Goal: Find specific page/section: Find specific page/section

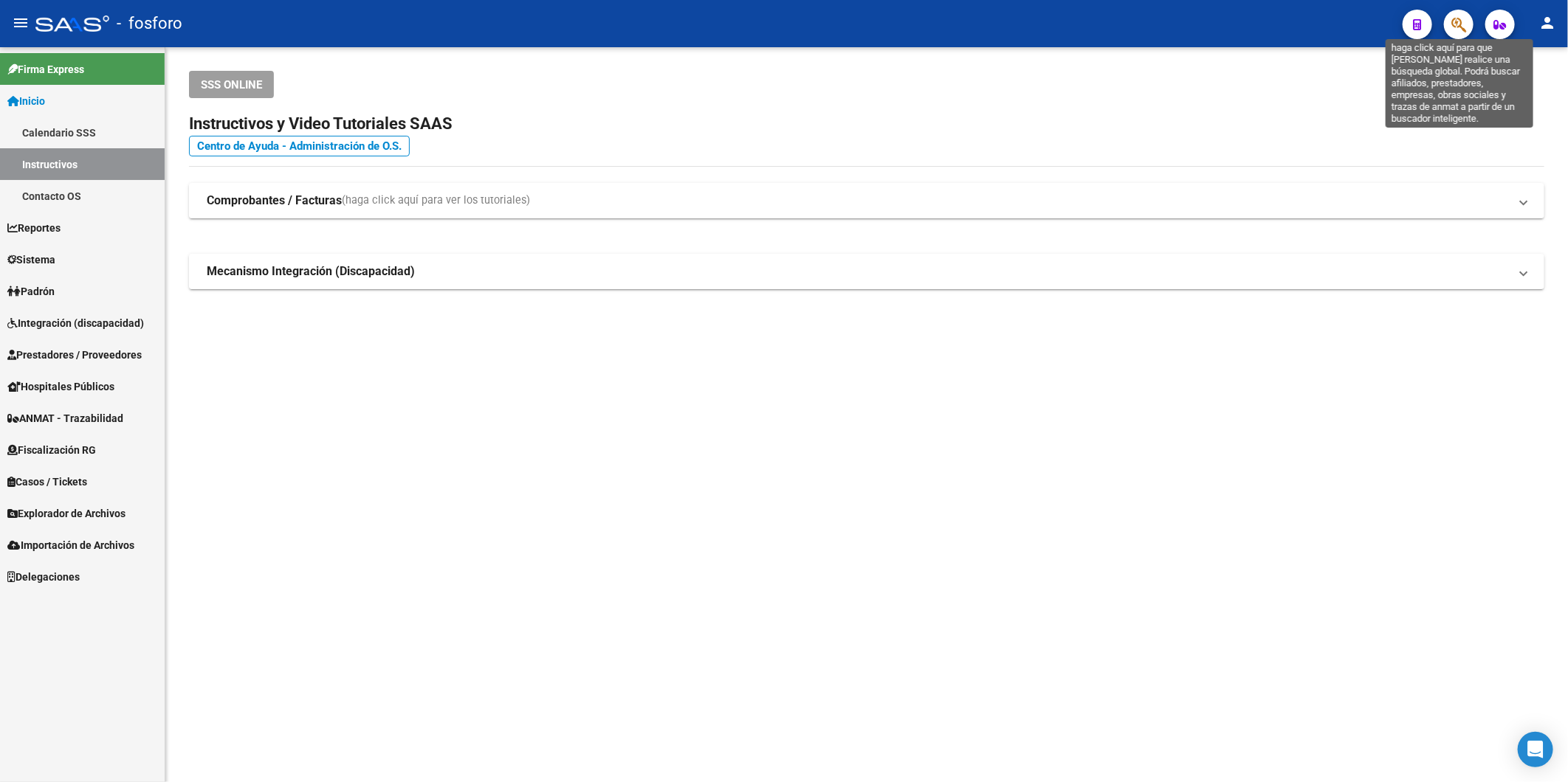
click at [1466, 21] on icon "button" at bounding box center [1458, 24] width 15 height 17
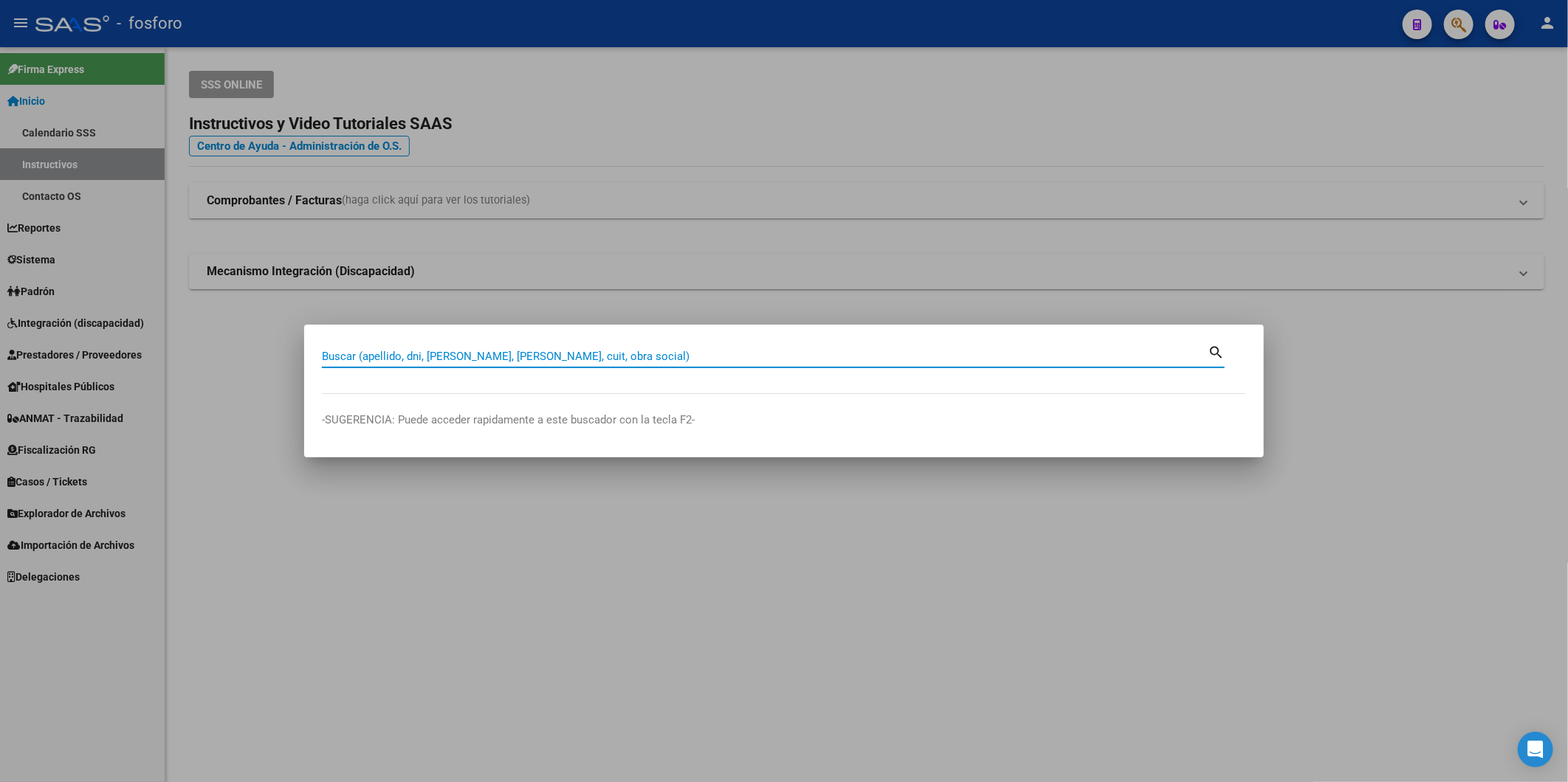
click at [448, 355] on input "Buscar (apellido, dni, [PERSON_NAME], [PERSON_NAME], cuit, obra social)" at bounding box center [764, 355] width 886 height 13
type input "esmeralda"
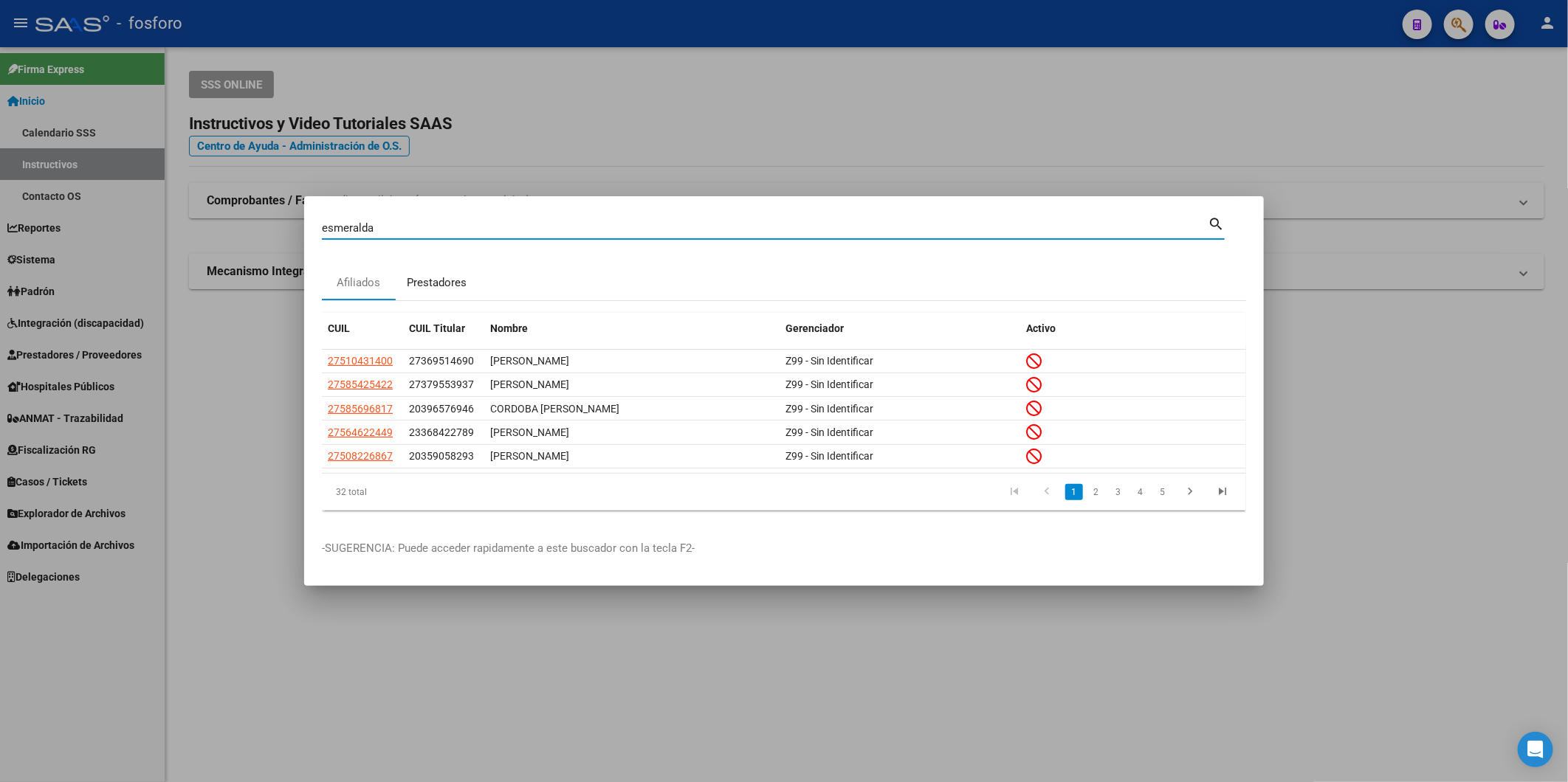
click at [437, 291] on div "Prestadores" at bounding box center [437, 283] width 82 height 36
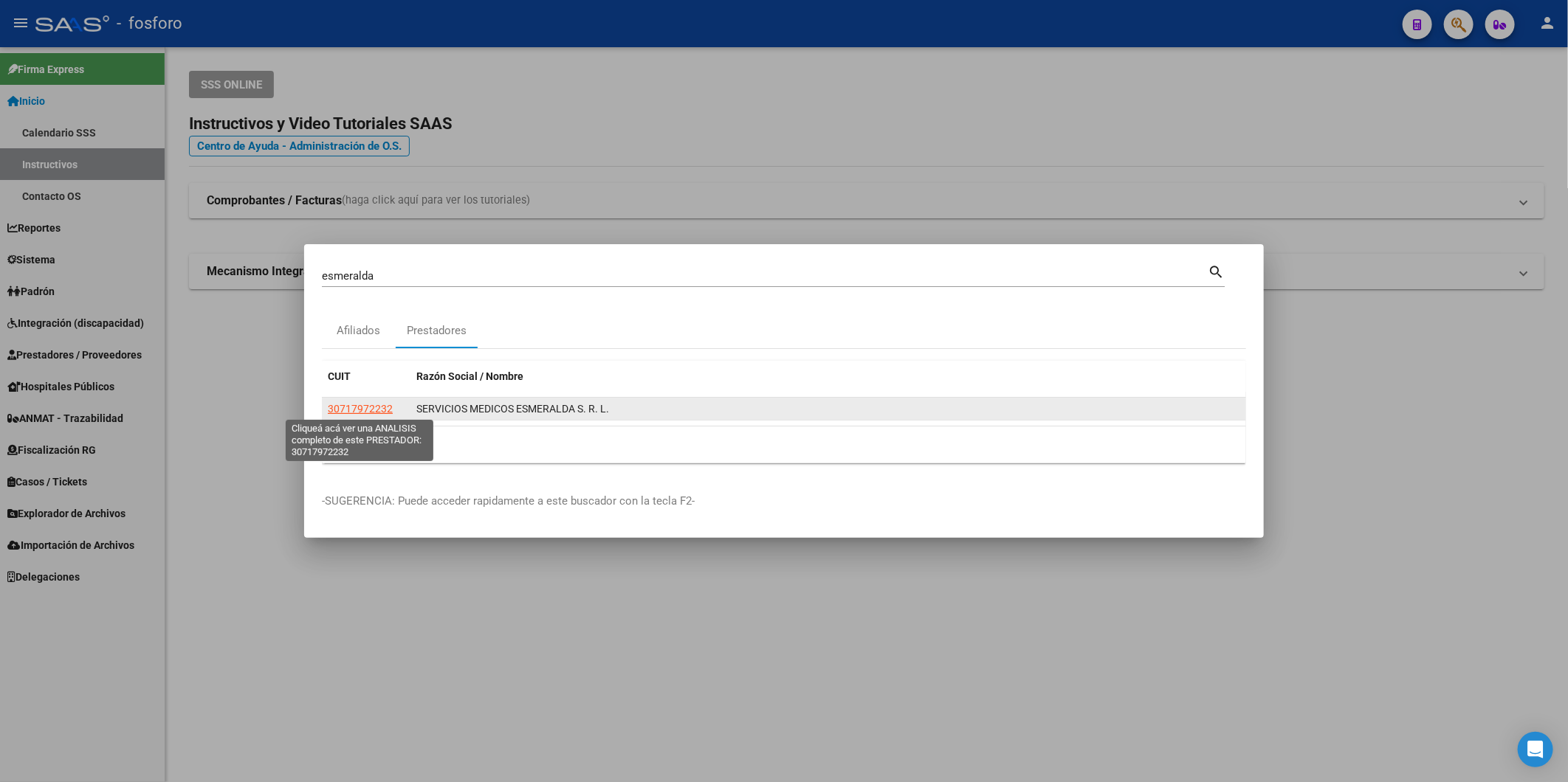
click at [352, 408] on span "30717972232" at bounding box center [360, 409] width 65 height 12
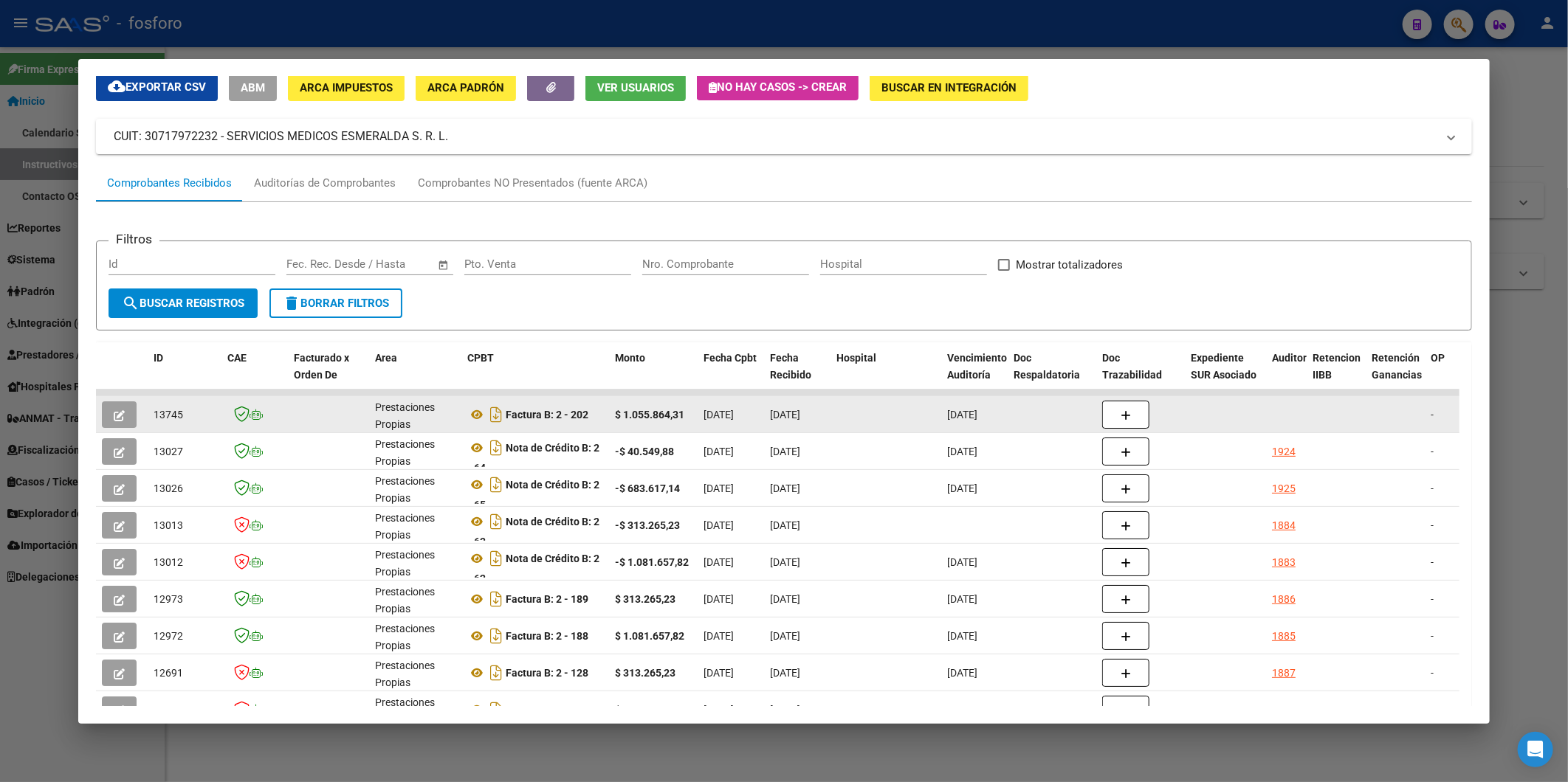
scroll to position [82, 0]
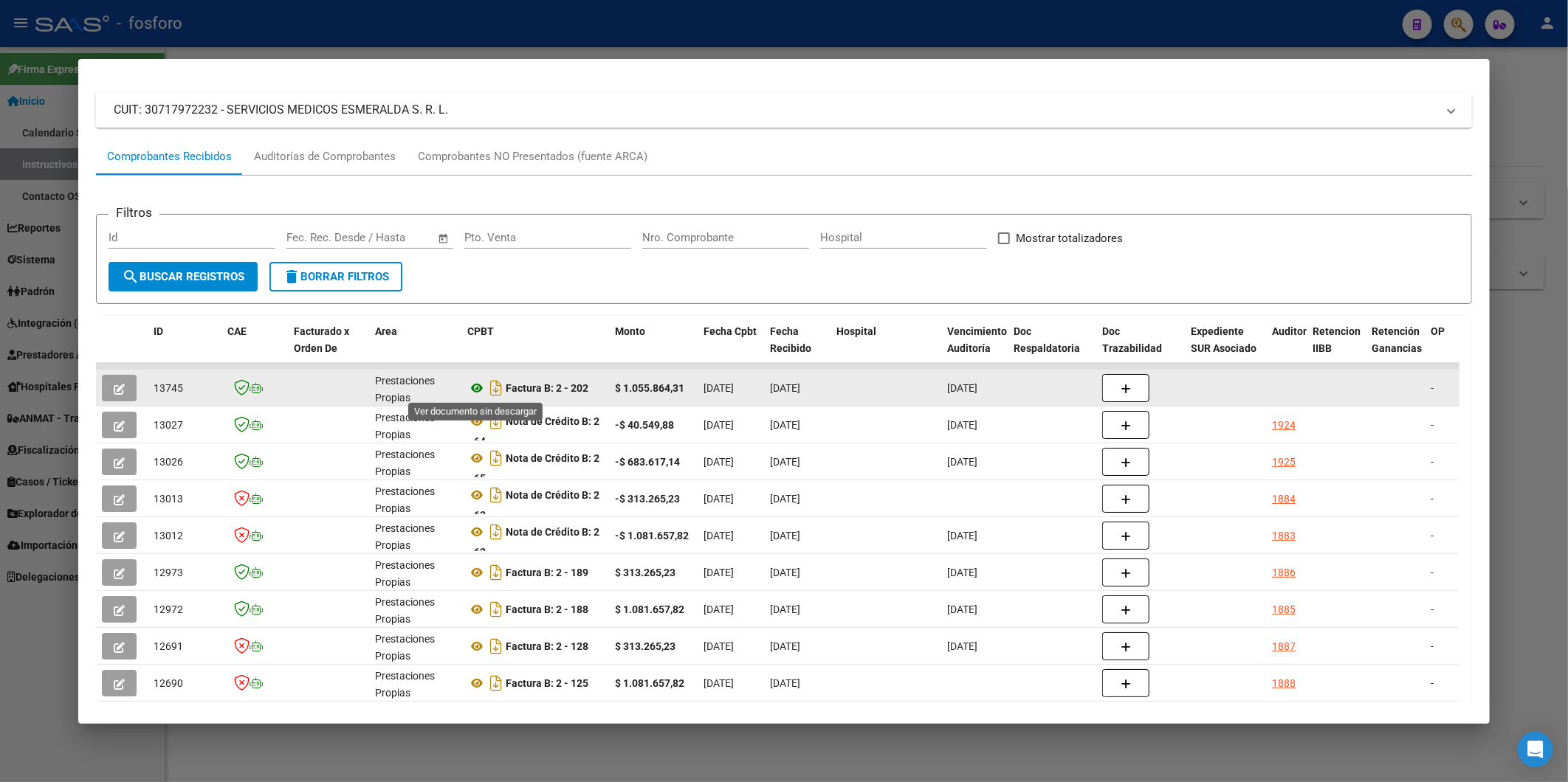
click at [477, 387] on icon at bounding box center [476, 388] width 19 height 18
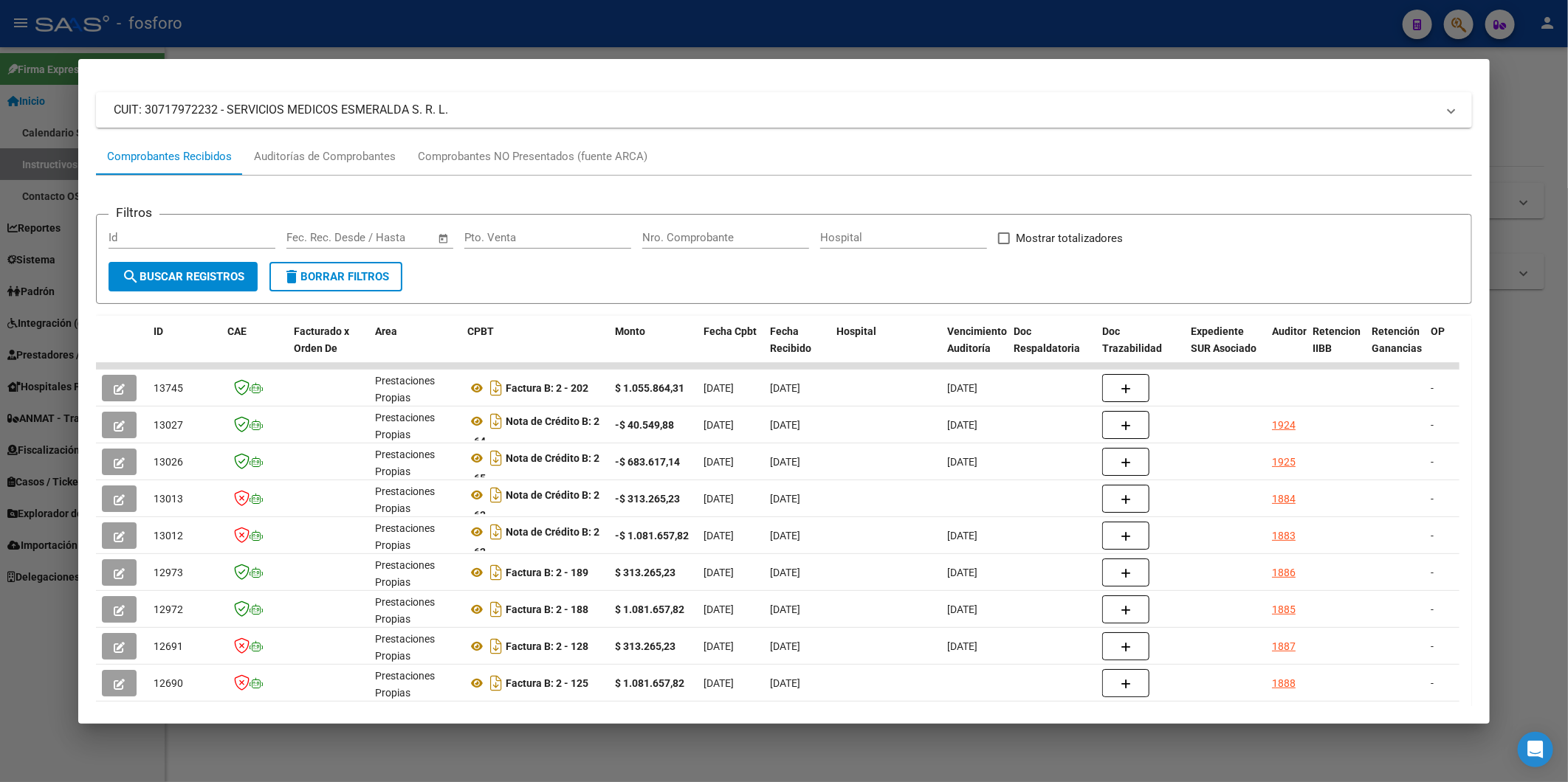
click at [1557, 241] on div at bounding box center [784, 391] width 1568 height 782
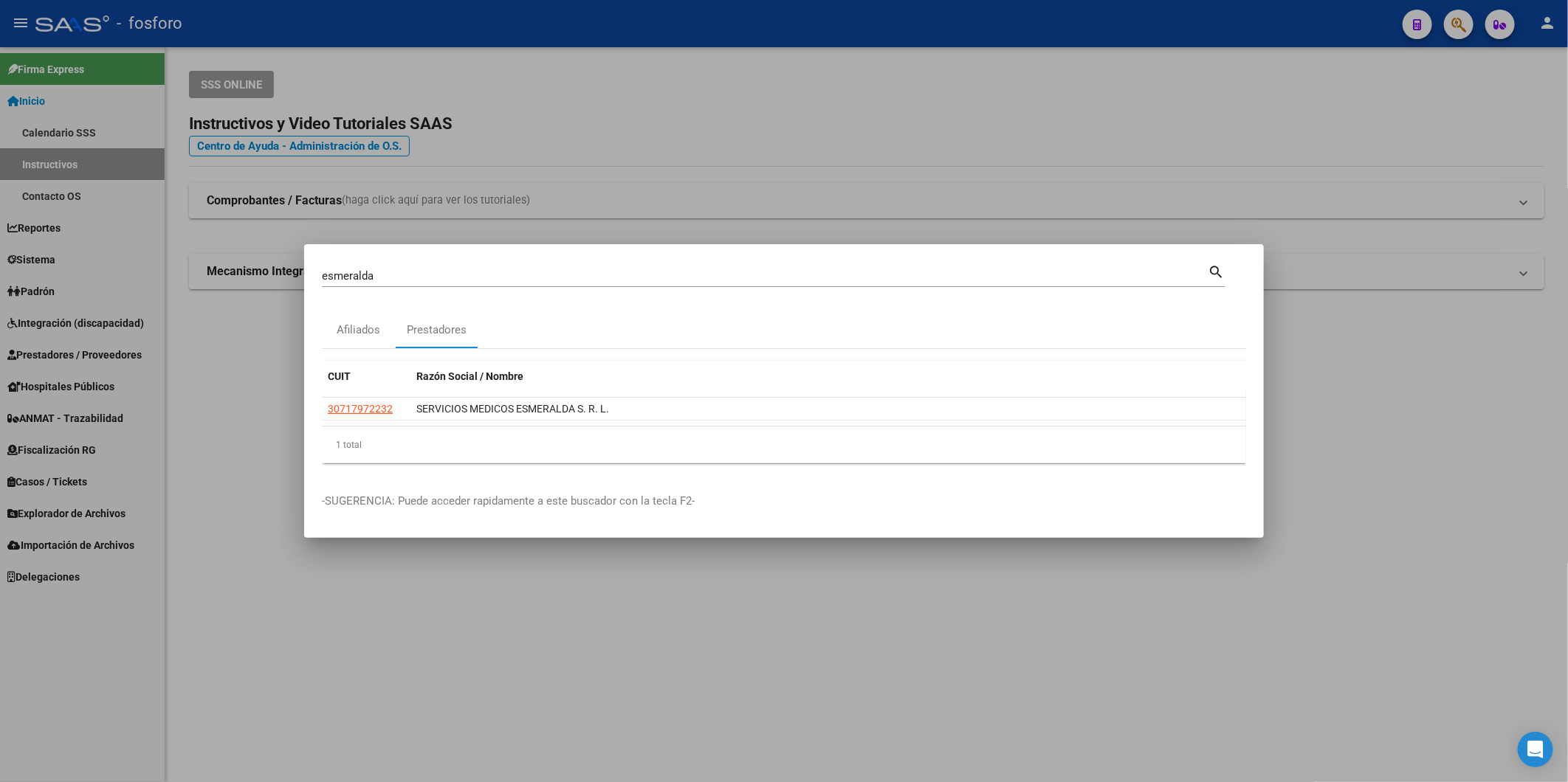
click at [1002, 672] on div at bounding box center [784, 391] width 1568 height 782
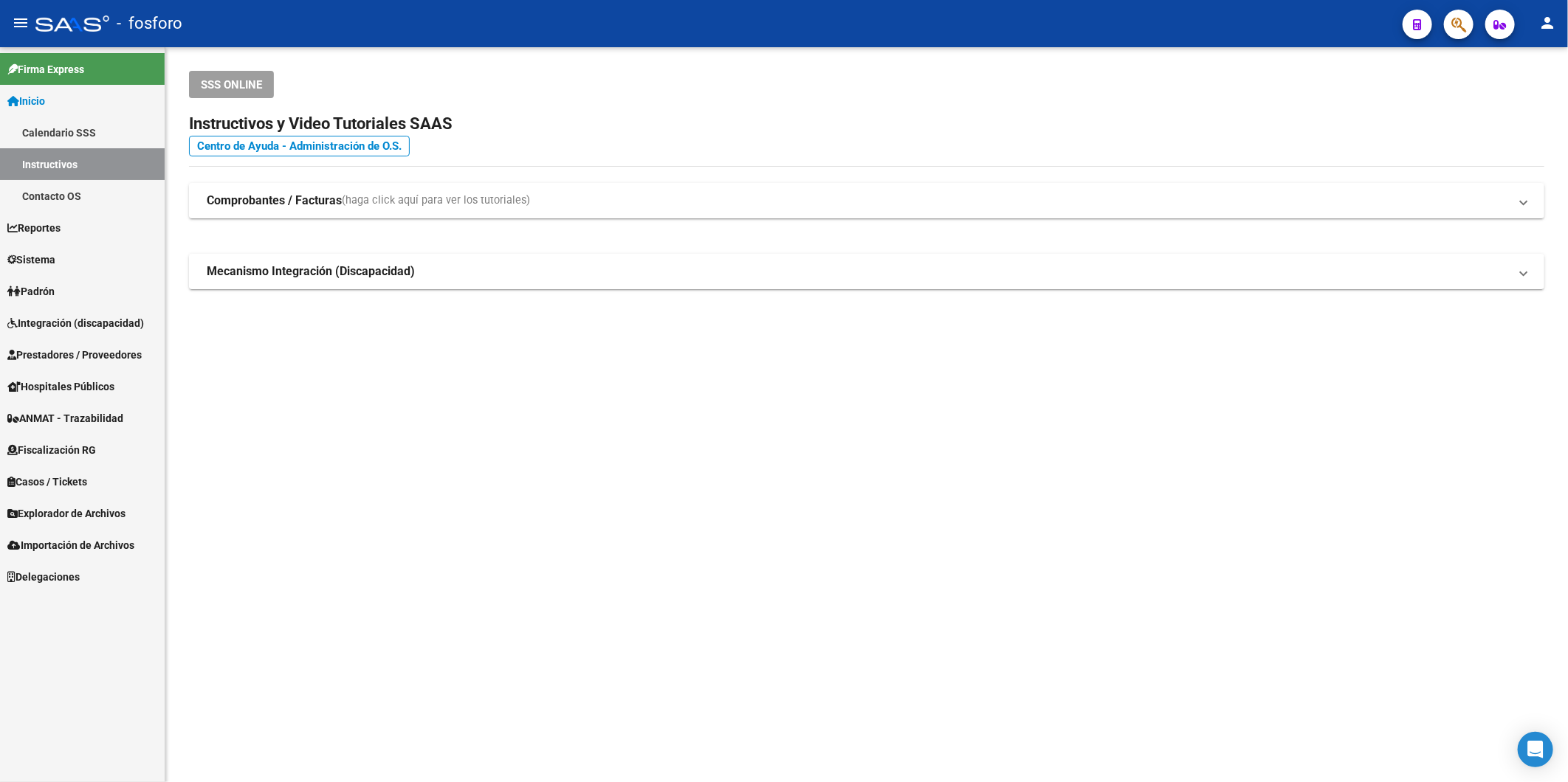
click at [946, 555] on mat-sidenav-content "SSS ONLINE Instructivos y Video Tutoriales SAAS Centro de Ayuda - Administració…" at bounding box center [866, 415] width 1403 height 735
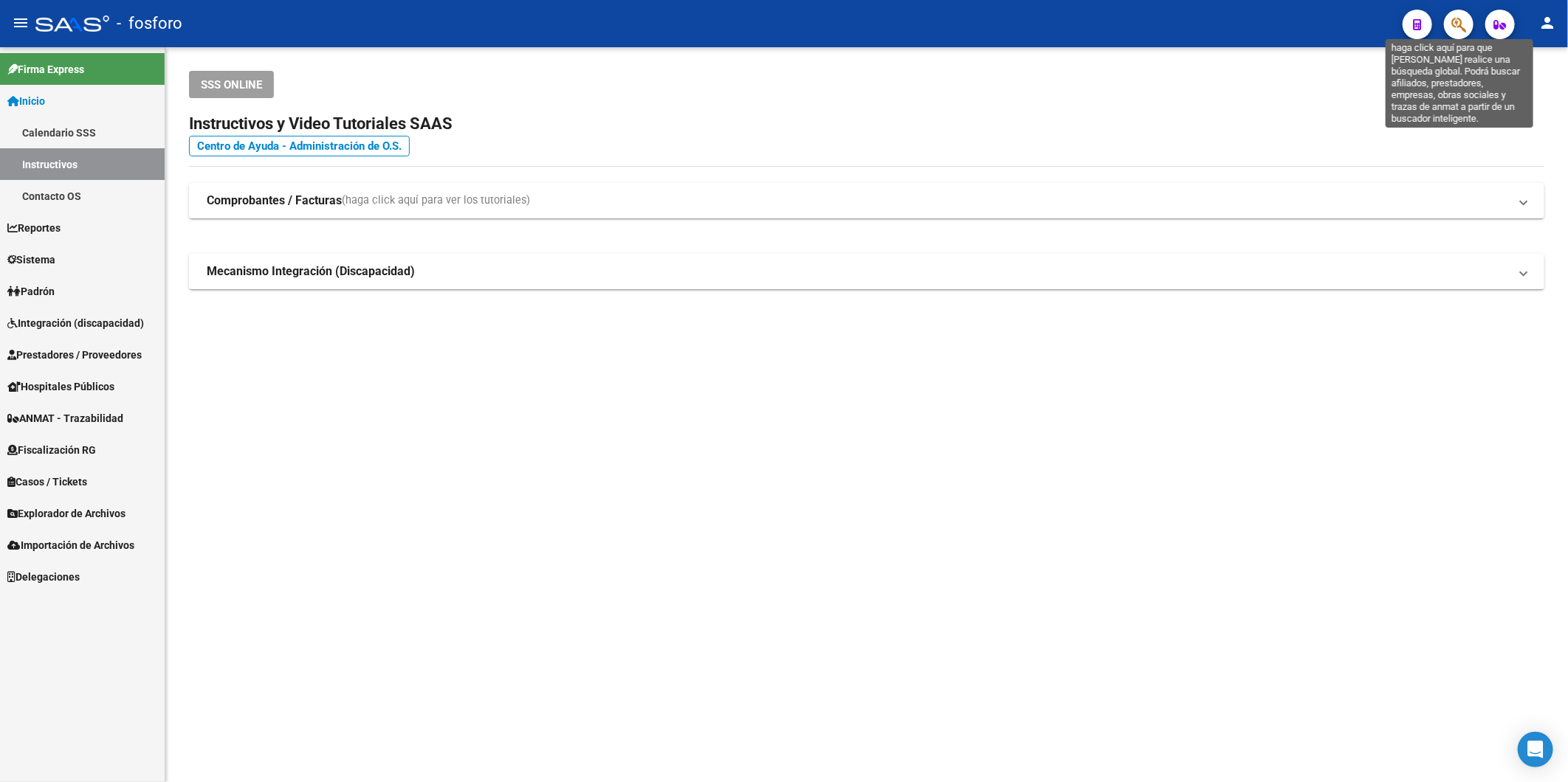
click at [1464, 19] on icon "button" at bounding box center [1458, 24] width 15 height 17
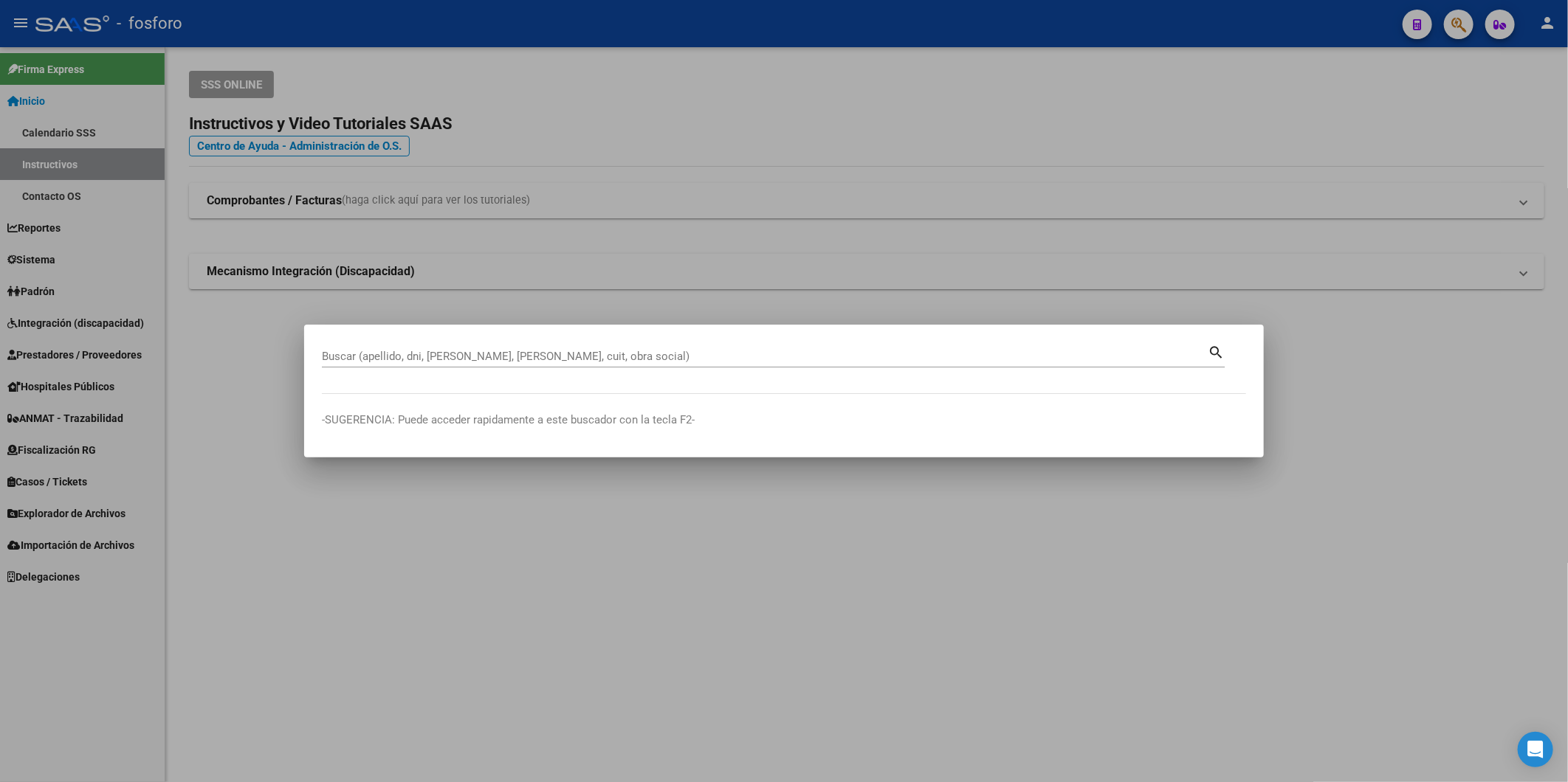
click at [463, 363] on div "Buscar (apellido, dni, [PERSON_NAME], [PERSON_NAME], cuit, obra social)" at bounding box center [764, 356] width 886 height 22
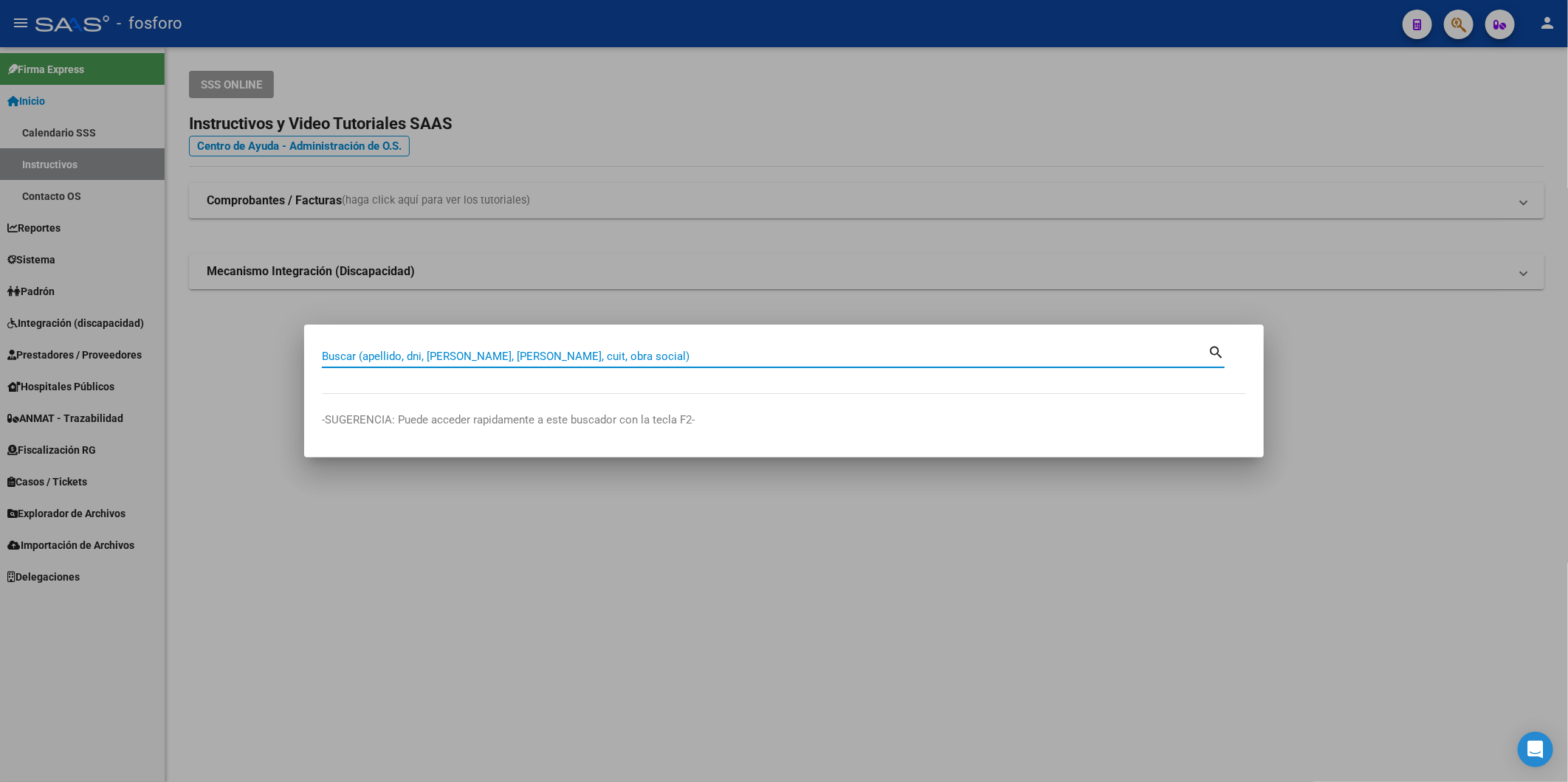
paste input "20-23211422-4"
type input "20232114224"
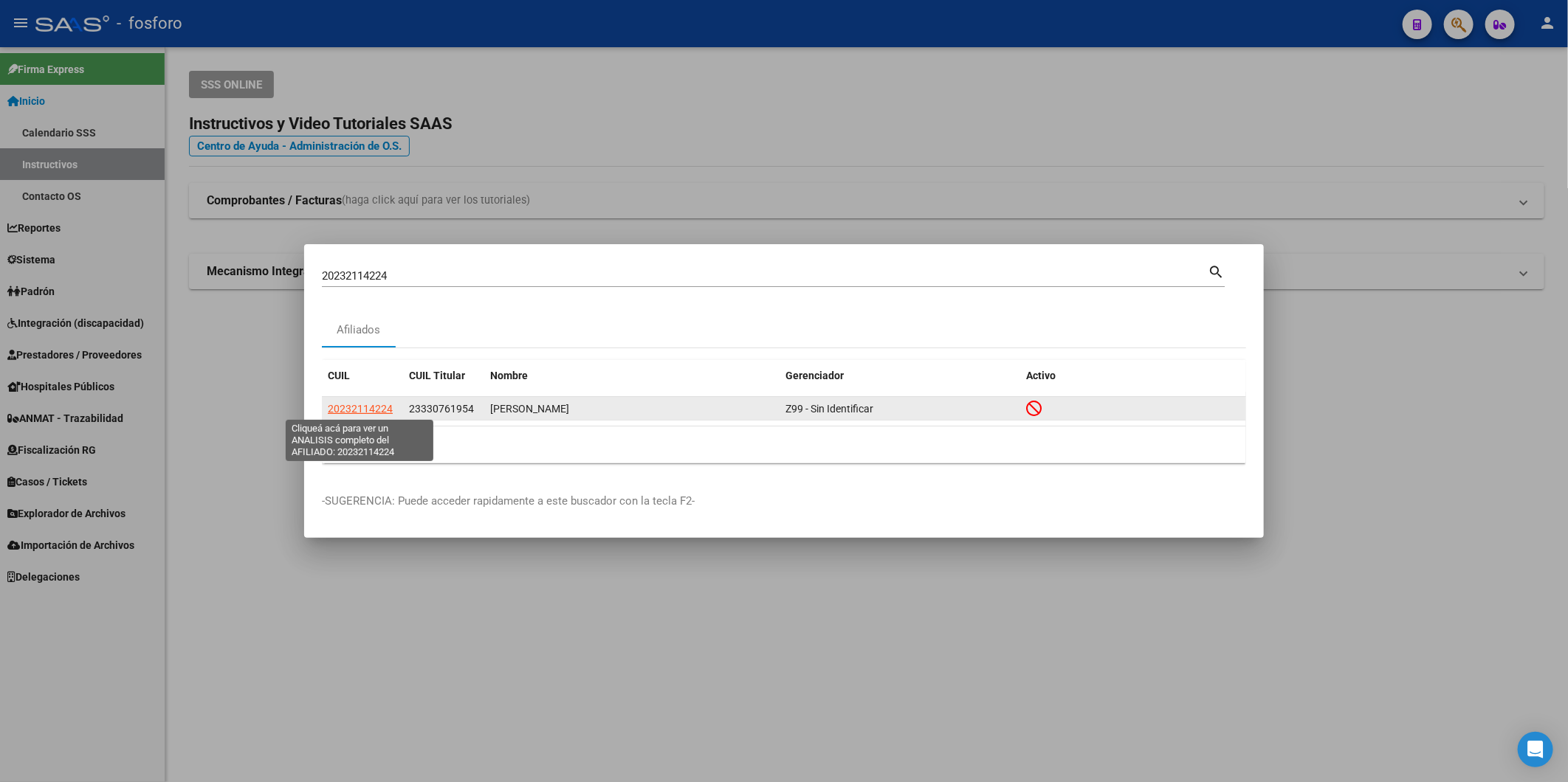
click at [340, 403] on span "20232114224" at bounding box center [360, 409] width 65 height 12
type textarea "20232114224"
